Goal: Information Seeking & Learning: Learn about a topic

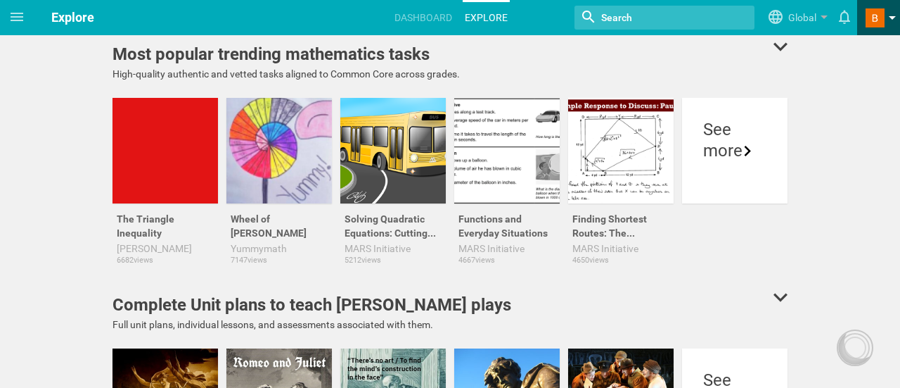
click at [872, 13] on span at bounding box center [875, 17] width 19 height 19
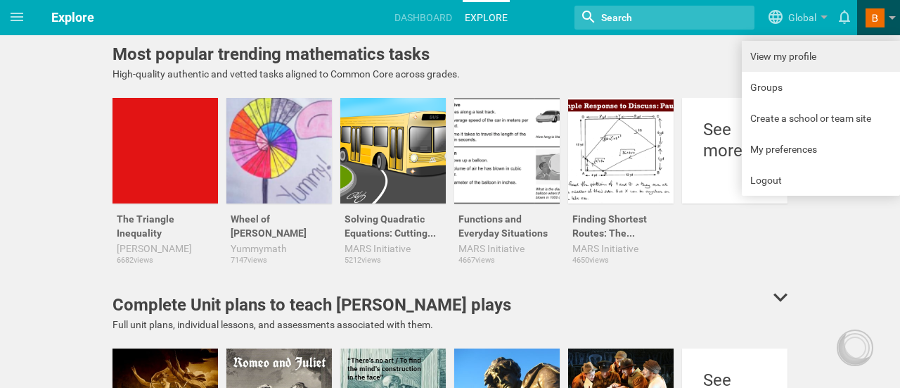
click at [802, 63] on link "View my profile" at bounding box center [821, 56] width 158 height 31
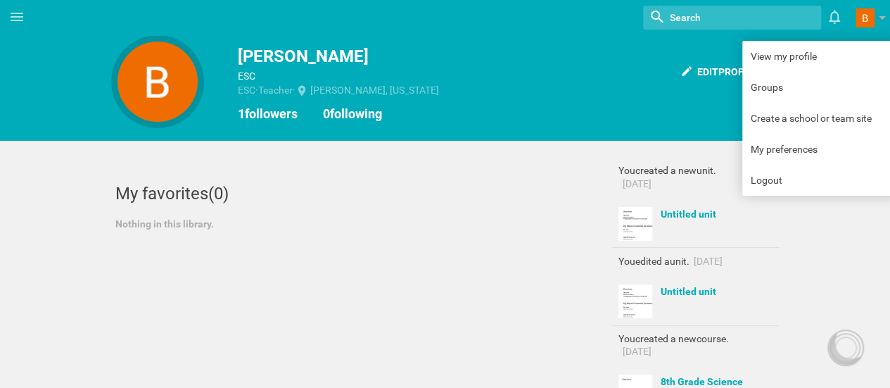
click at [506, 194] on div "My favorites (0)" at bounding box center [344, 193] width 459 height 21
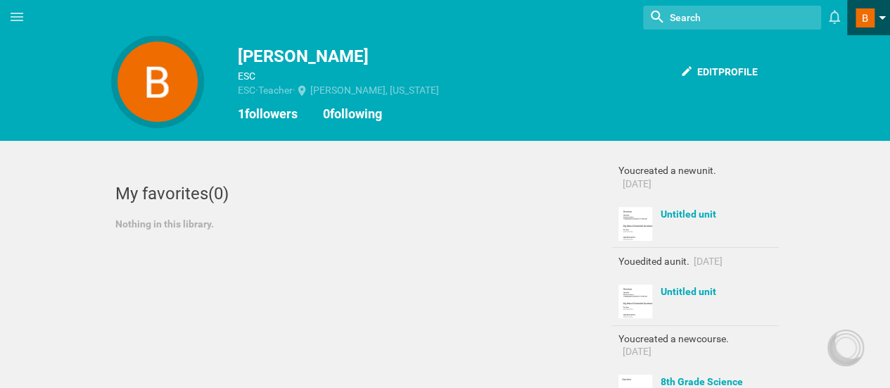
click at [879, 14] on link at bounding box center [872, 17] width 34 height 35
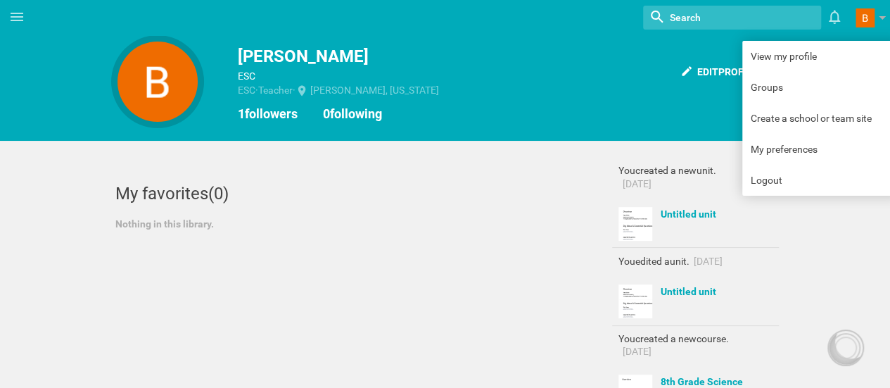
click at [632, 104] on div "Edit profile [PERSON_NAME] ESC ESC · Teacher · [PERSON_NAME], [US_STATE] 1 foll…" at bounding box center [445, 78] width 668 height 87
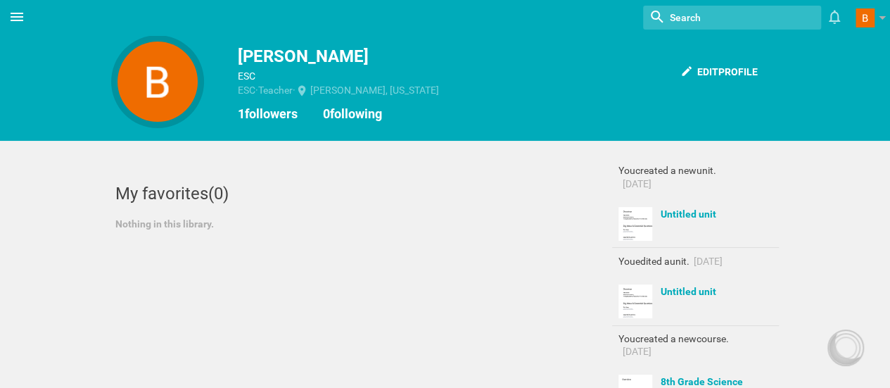
click at [23, 13] on icon at bounding box center [16, 16] width 17 height 17
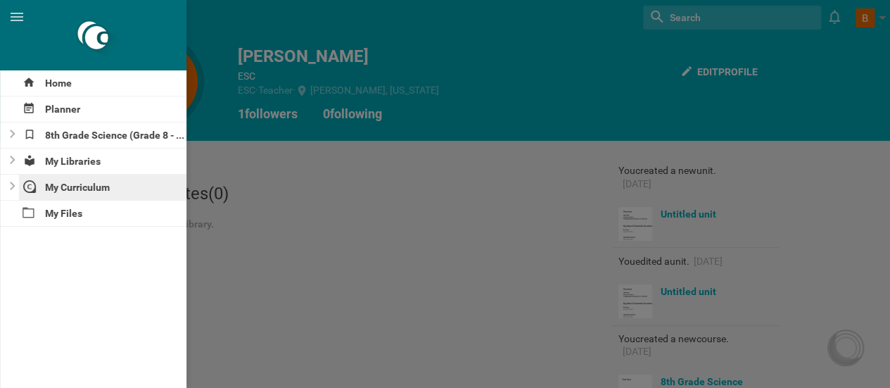
click at [86, 179] on div "My Curriculum" at bounding box center [103, 186] width 168 height 25
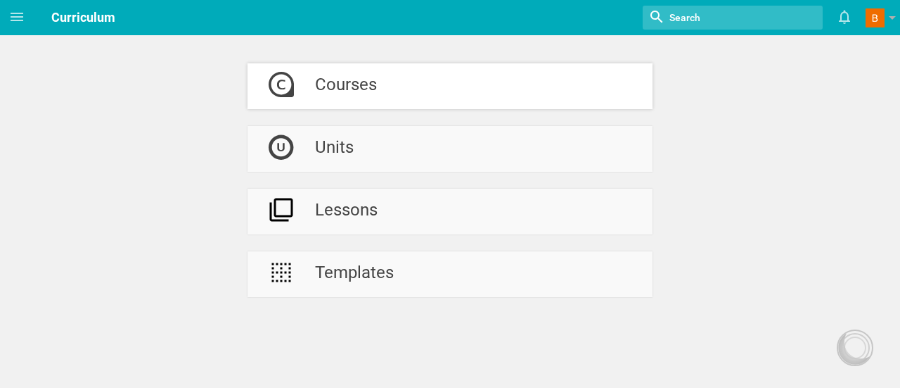
click at [383, 81] on link "Courses" at bounding box center [450, 86] width 405 height 46
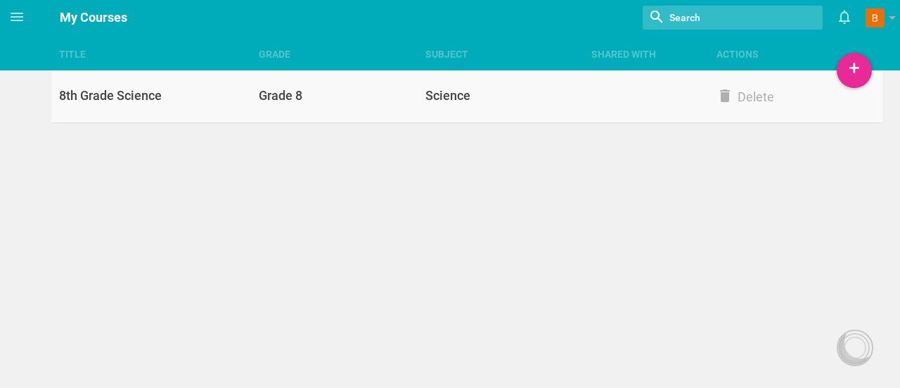
click at [485, 94] on div "Science" at bounding box center [509, 95] width 167 height 17
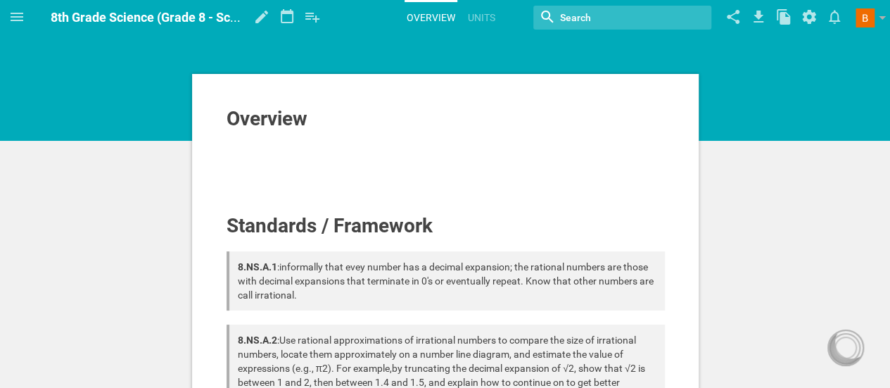
click at [331, 139] on div at bounding box center [445, 137] width 438 height 14
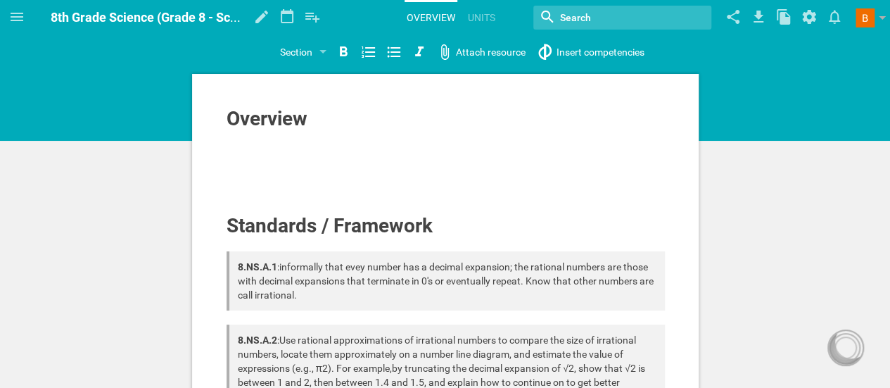
click at [595, 56] on div "Home Planner 8th Grade Science (Grade 8 - Science) My Libraries My Curriculum M…" at bounding box center [445, 194] width 890 height 388
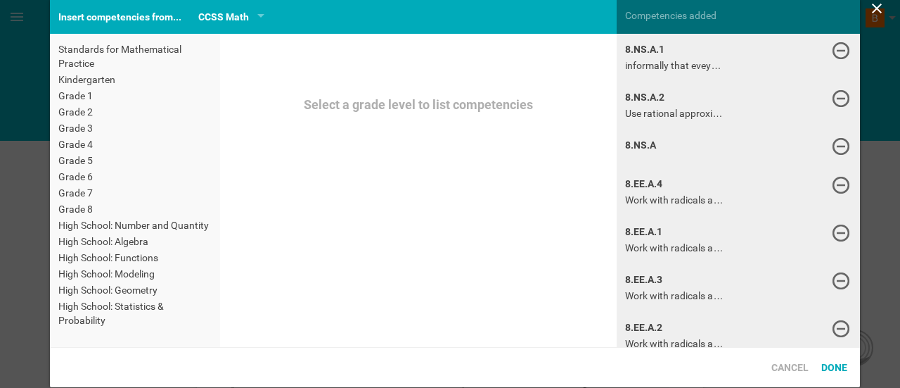
click at [878, 4] on icon at bounding box center [877, 8] width 17 height 17
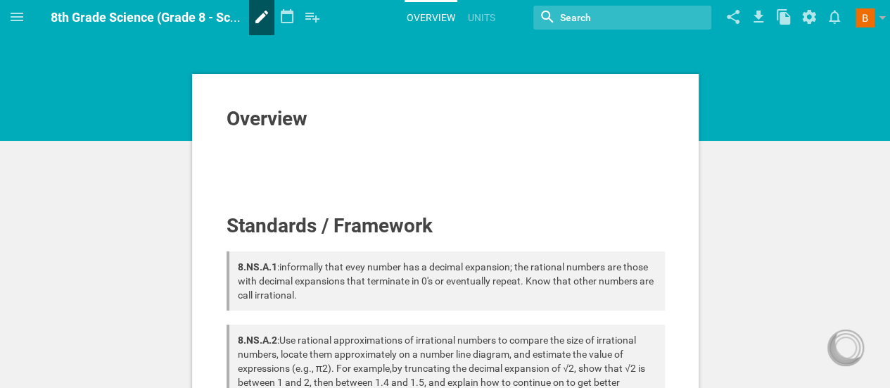
click at [253, 11] on icon at bounding box center [261, 17] width 25 height 34
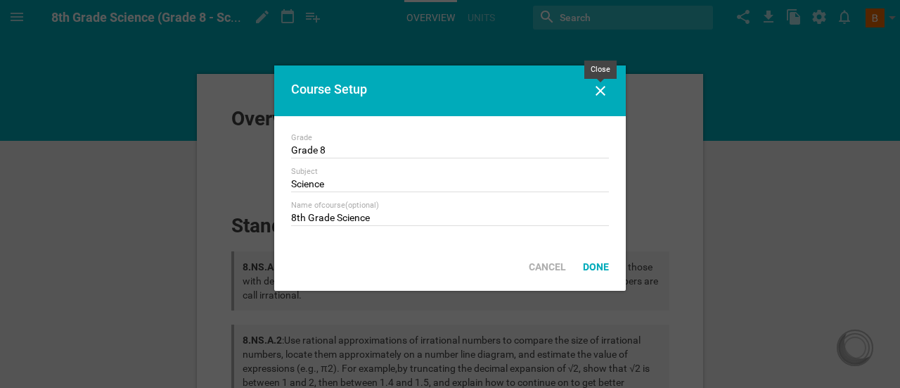
click at [595, 89] on icon at bounding box center [600, 90] width 17 height 17
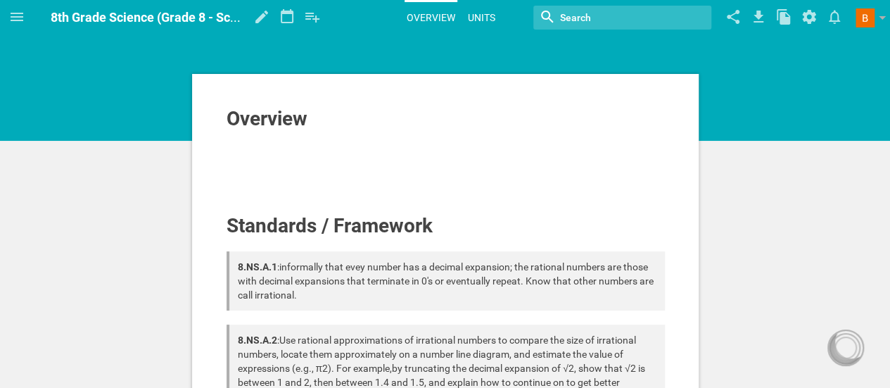
click at [485, 15] on link "Units" at bounding box center [482, 17] width 32 height 31
